Goal: Task Accomplishment & Management: Use online tool/utility

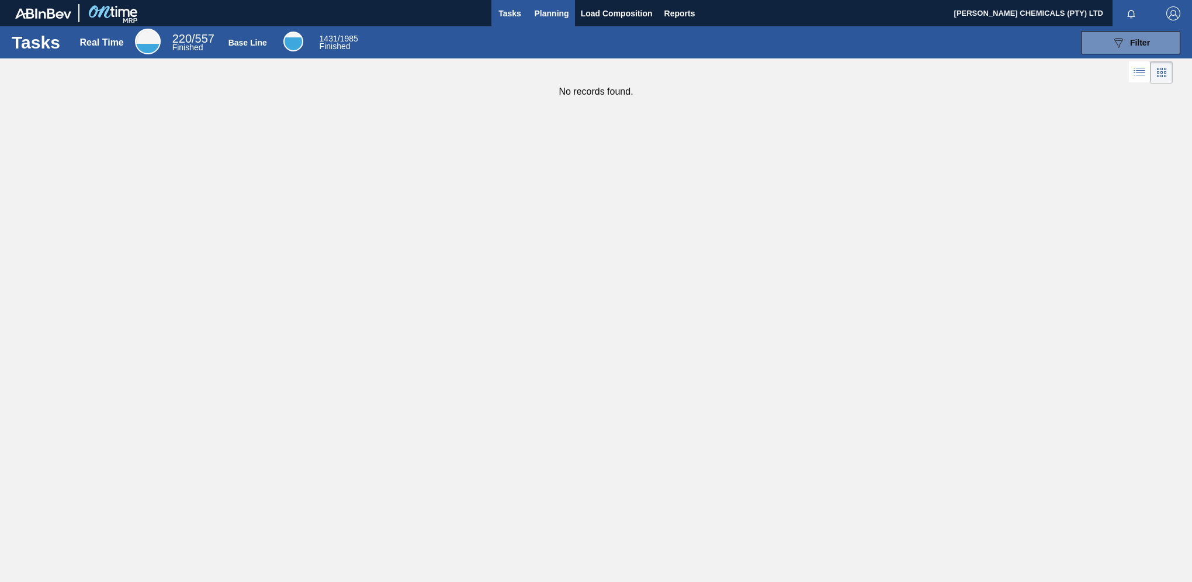
click at [541, 15] on span "Planning" at bounding box center [552, 13] width 34 height 14
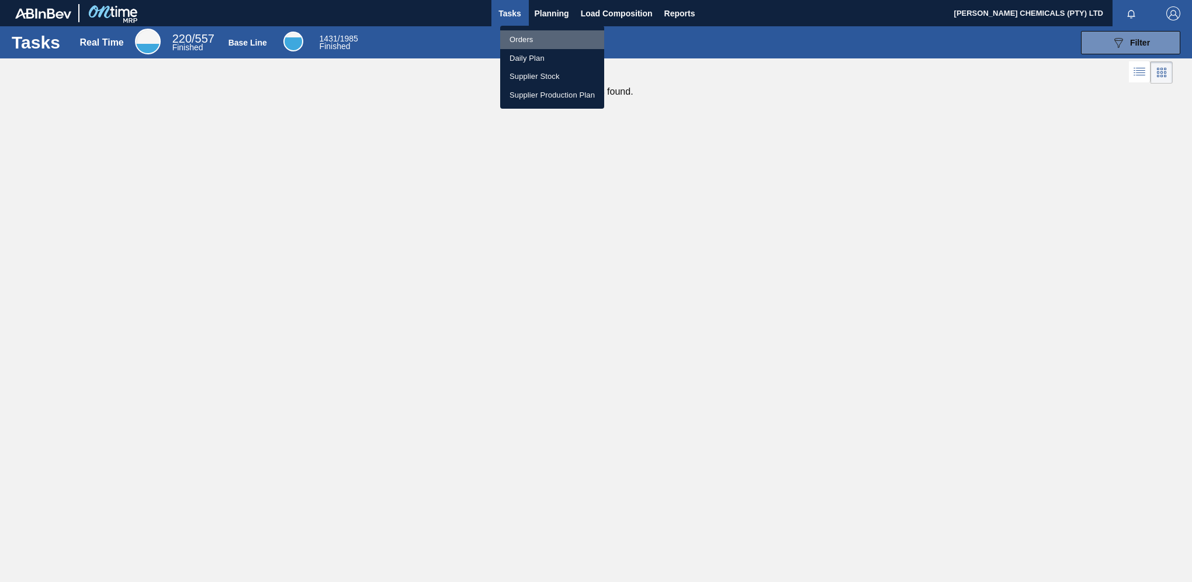
click at [521, 37] on li "Orders" at bounding box center [552, 39] width 104 height 19
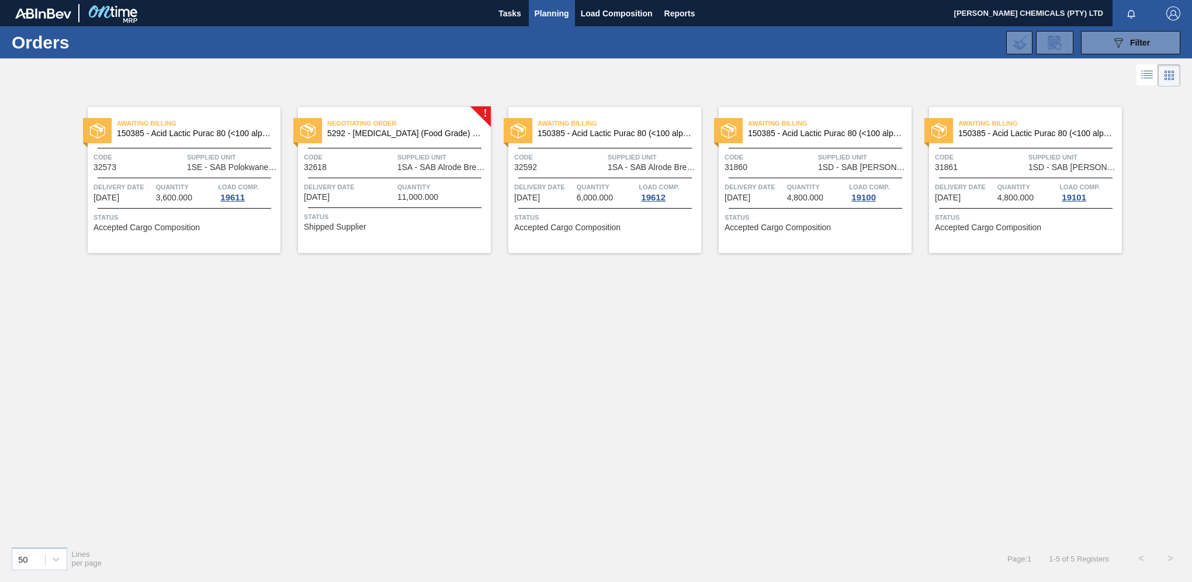
click at [547, 8] on span "Planning" at bounding box center [552, 13] width 34 height 14
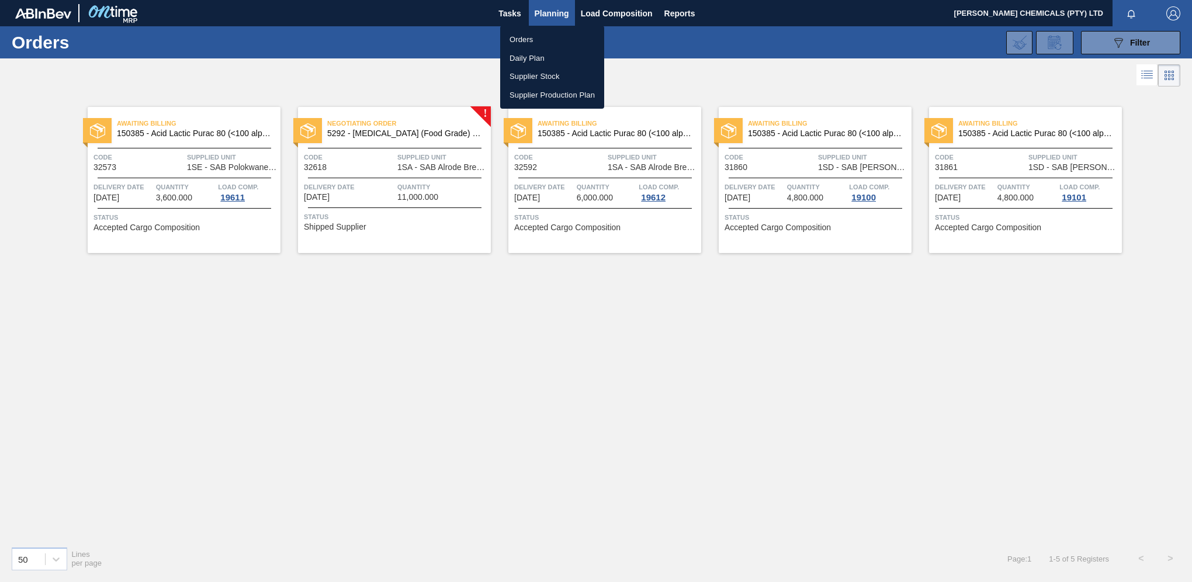
click at [529, 35] on li "Orders" at bounding box center [552, 39] width 104 height 19
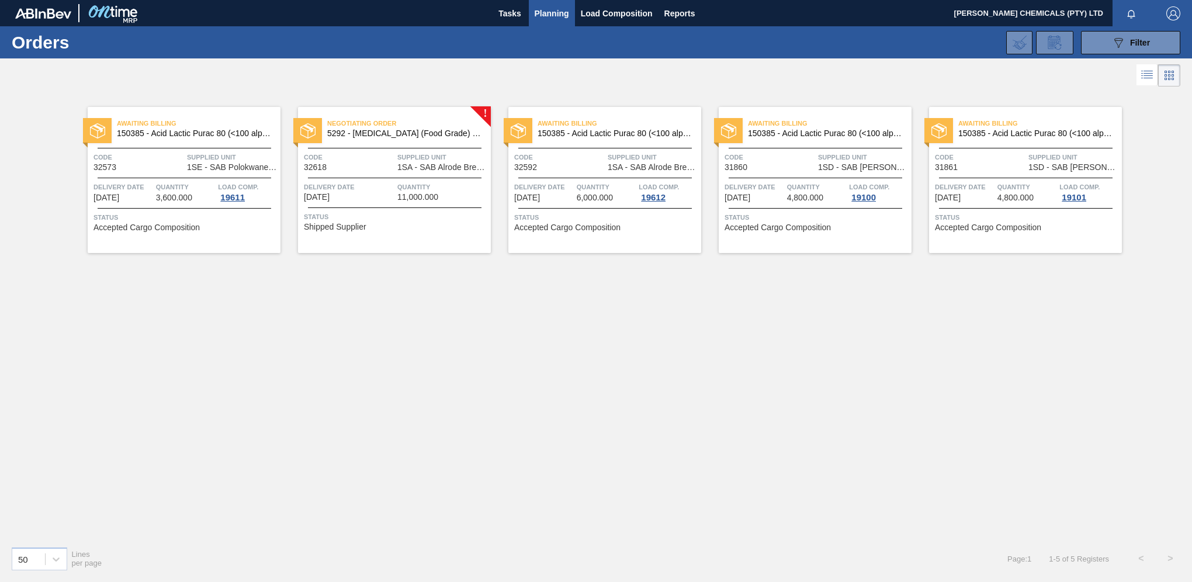
click at [424, 174] on div "Negotiating Order 5292 - [MEDICAL_DATA] (Food Grade) flakes Code 32618 Supplied…" at bounding box center [394, 180] width 193 height 146
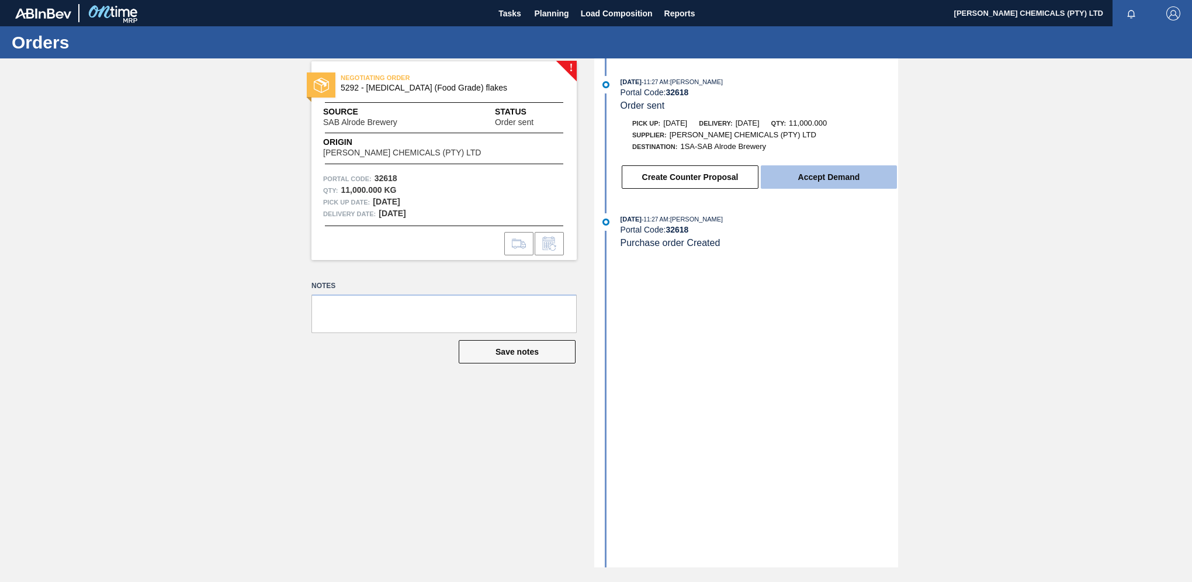
click at [800, 182] on button "Accept Demand" at bounding box center [829, 176] width 136 height 23
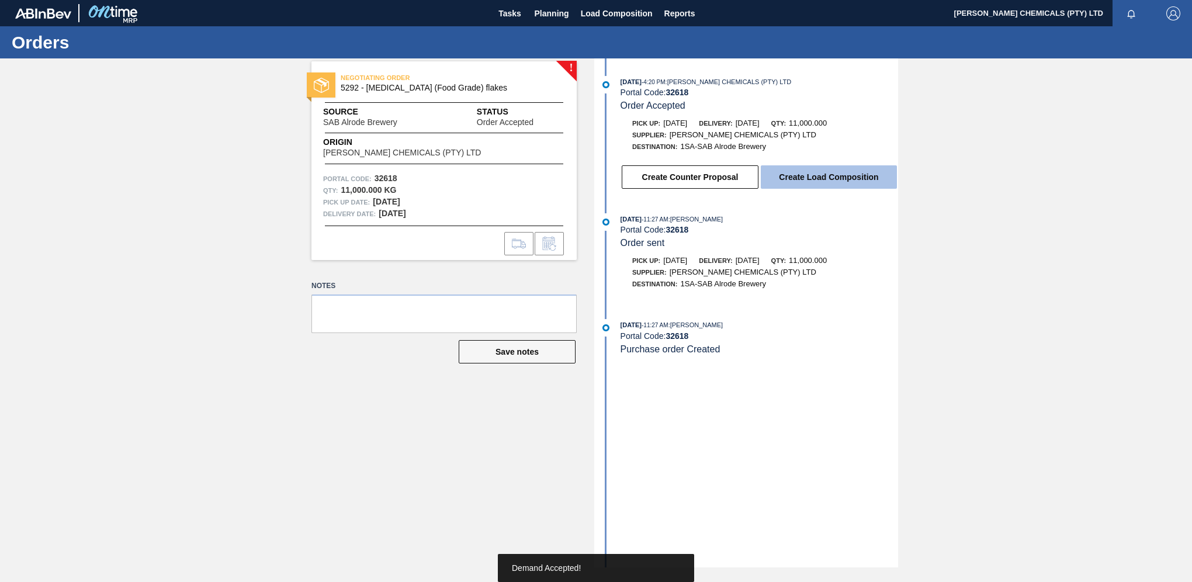
click at [819, 185] on button "Create Load Composition" at bounding box center [829, 176] width 136 height 23
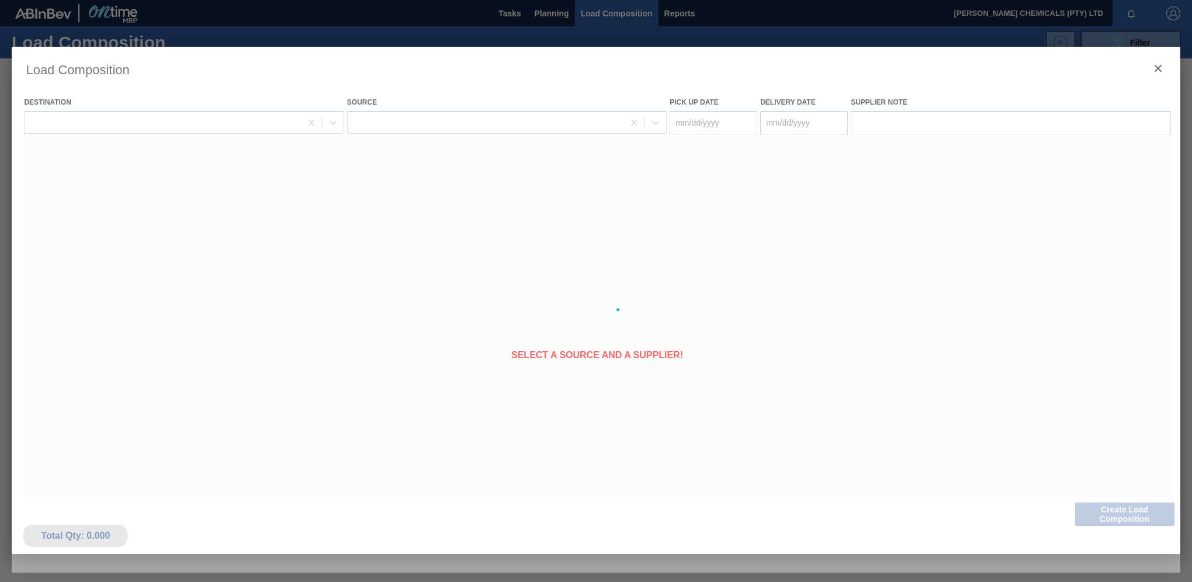
type Date "[DATE]"
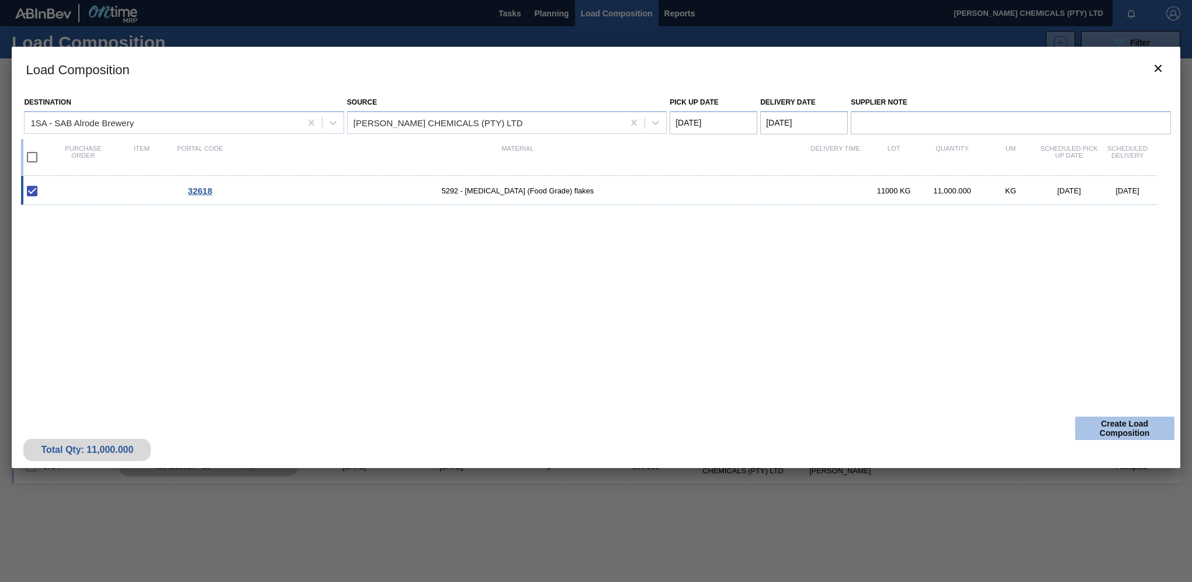
click at [1118, 421] on button "Create Load Composition" at bounding box center [1124, 428] width 99 height 23
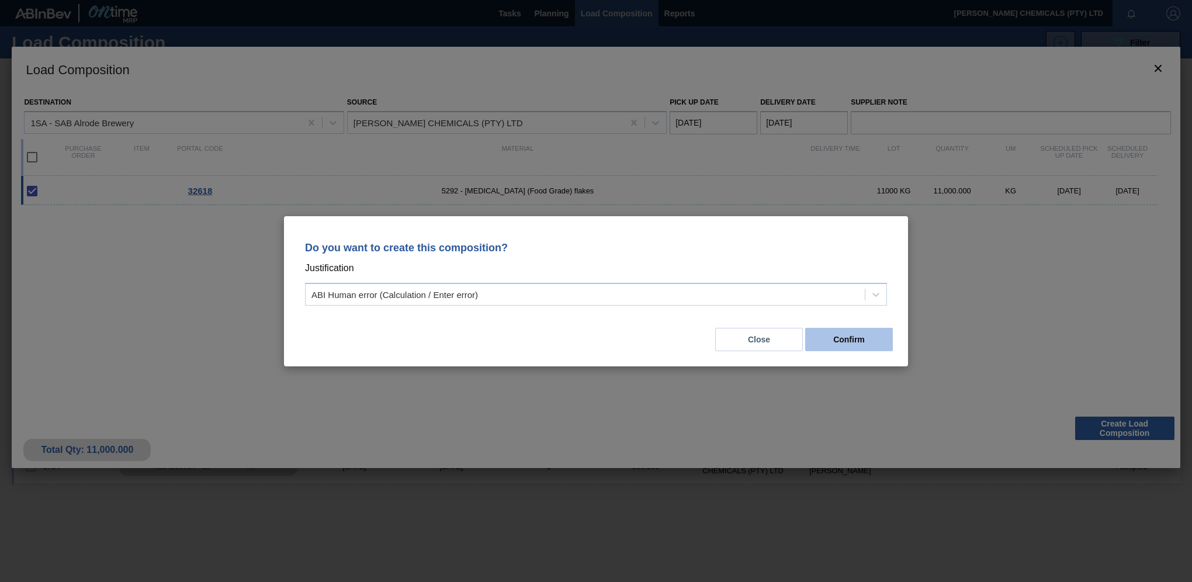
click at [858, 335] on button "Confirm" at bounding box center [849, 339] width 88 height 23
